Goal: Entertainment & Leisure: Browse casually

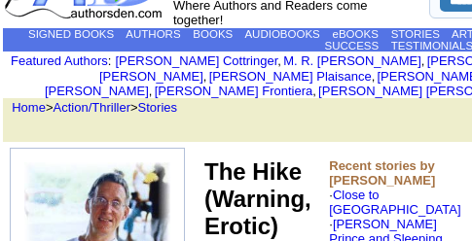
scroll to position [97, 0]
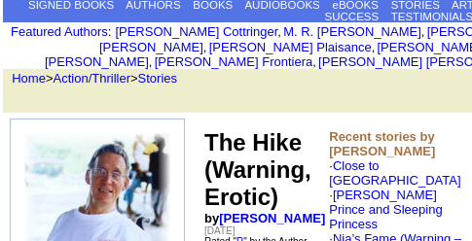
click at [242, 174] on font "The Hike (Warning, Erotic)" at bounding box center [257, 169] width 107 height 81
click at [344, 145] on b "Recent stories by [PERSON_NAME]" at bounding box center [382, 143] width 106 height 29
click at [352, 154] on b "Recent stories by [PERSON_NAME]" at bounding box center [382, 143] width 106 height 29
click at [351, 156] on b "Recent stories by [PERSON_NAME]" at bounding box center [382, 143] width 106 height 29
click at [351, 157] on b "Recent stories by [PERSON_NAME]" at bounding box center [382, 143] width 106 height 29
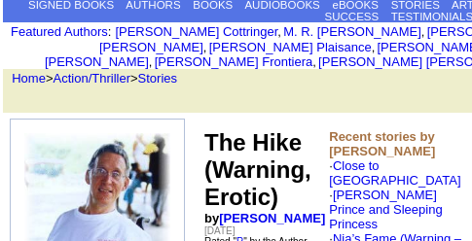
click at [350, 159] on b "Recent stories by [PERSON_NAME]" at bounding box center [382, 143] width 106 height 29
click at [242, 149] on font "The Hike (Warning, Erotic)" at bounding box center [257, 169] width 107 height 81
click at [242, 216] on link "[PERSON_NAME]" at bounding box center [272, 218] width 106 height 15
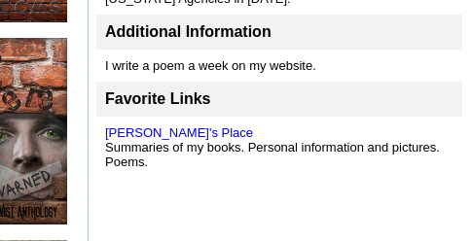
scroll to position [1556, 80]
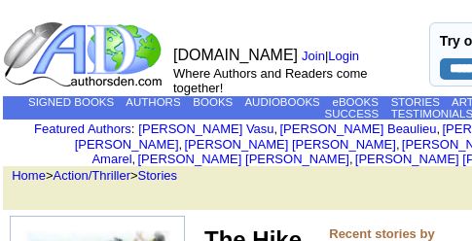
scroll to position [97, 0]
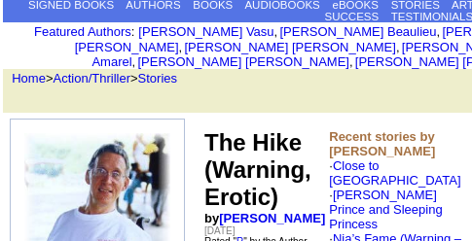
click at [250, 160] on font "The Hike (Warning, Erotic)" at bounding box center [257, 169] width 107 height 81
